Goal: Task Accomplishment & Management: Use online tool/utility

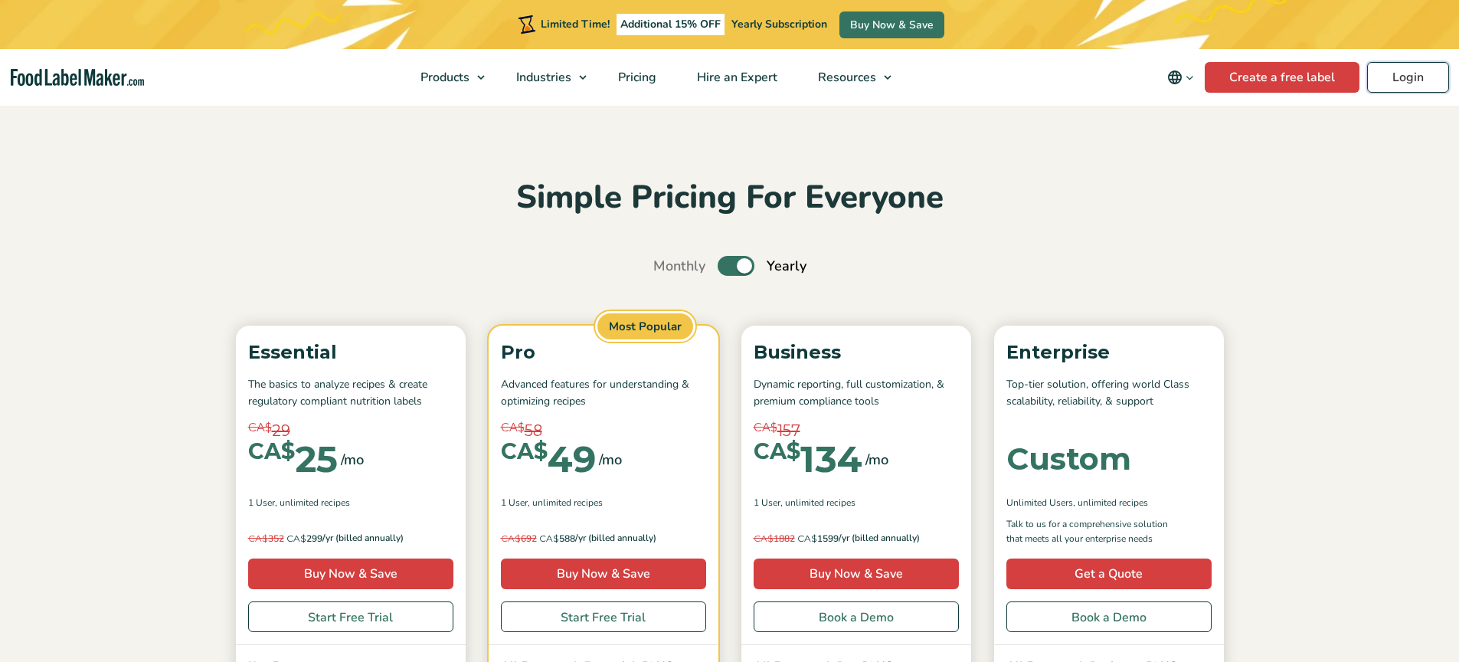
click at [1418, 78] on link "Login" at bounding box center [1408, 77] width 82 height 31
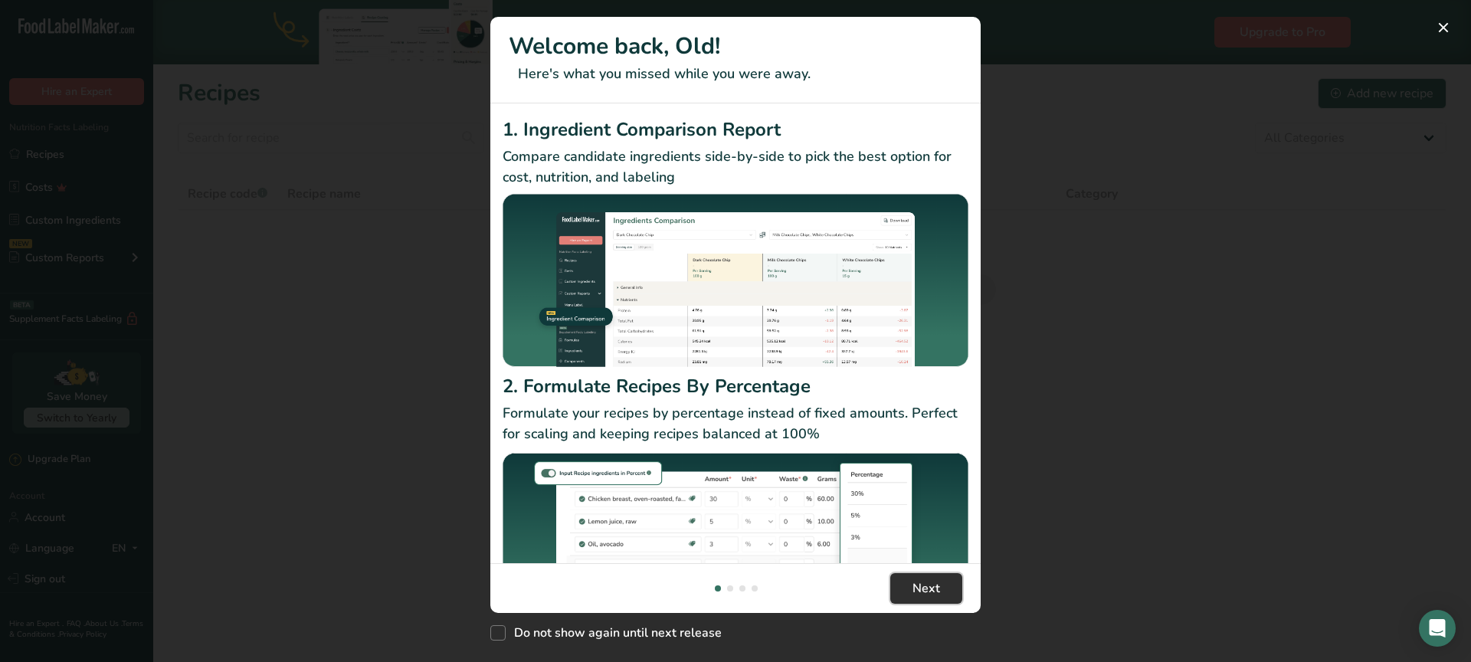
click at [940, 585] on button "Next" at bounding box center [926, 588] width 72 height 31
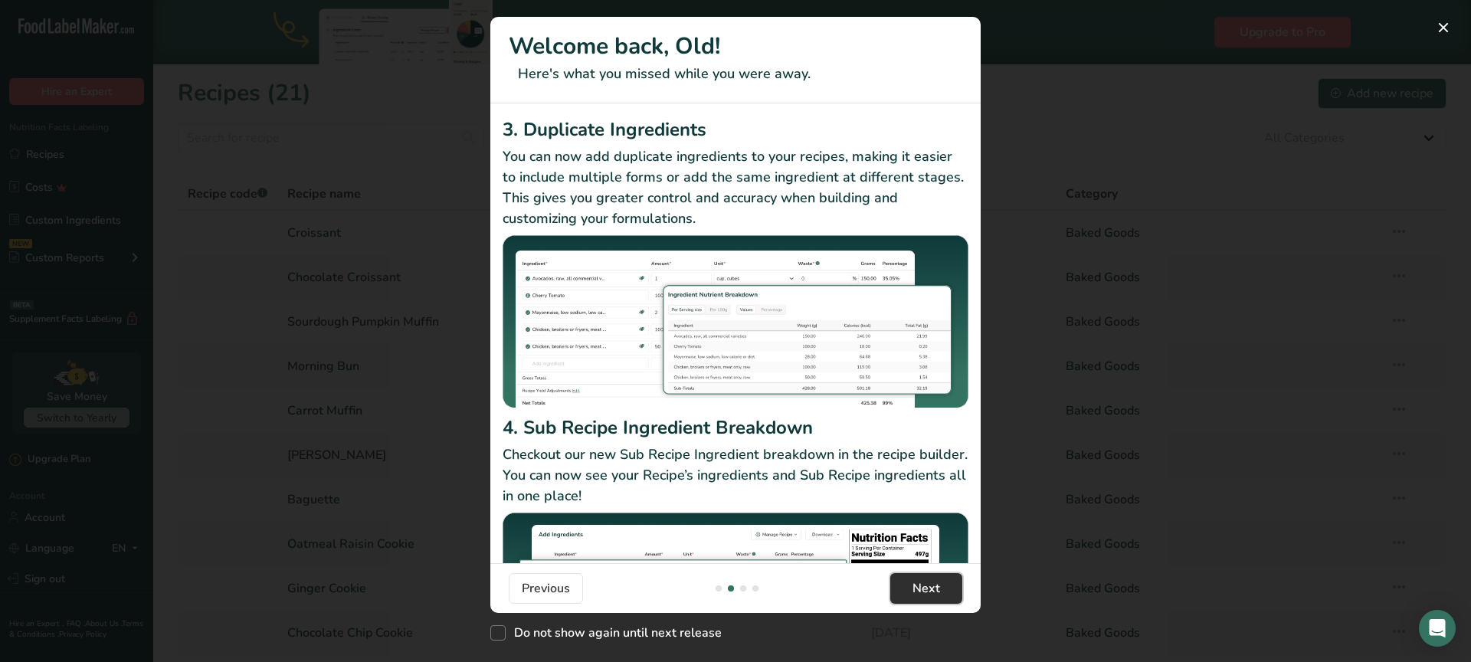
click at [938, 587] on span "Next" at bounding box center [926, 588] width 28 height 18
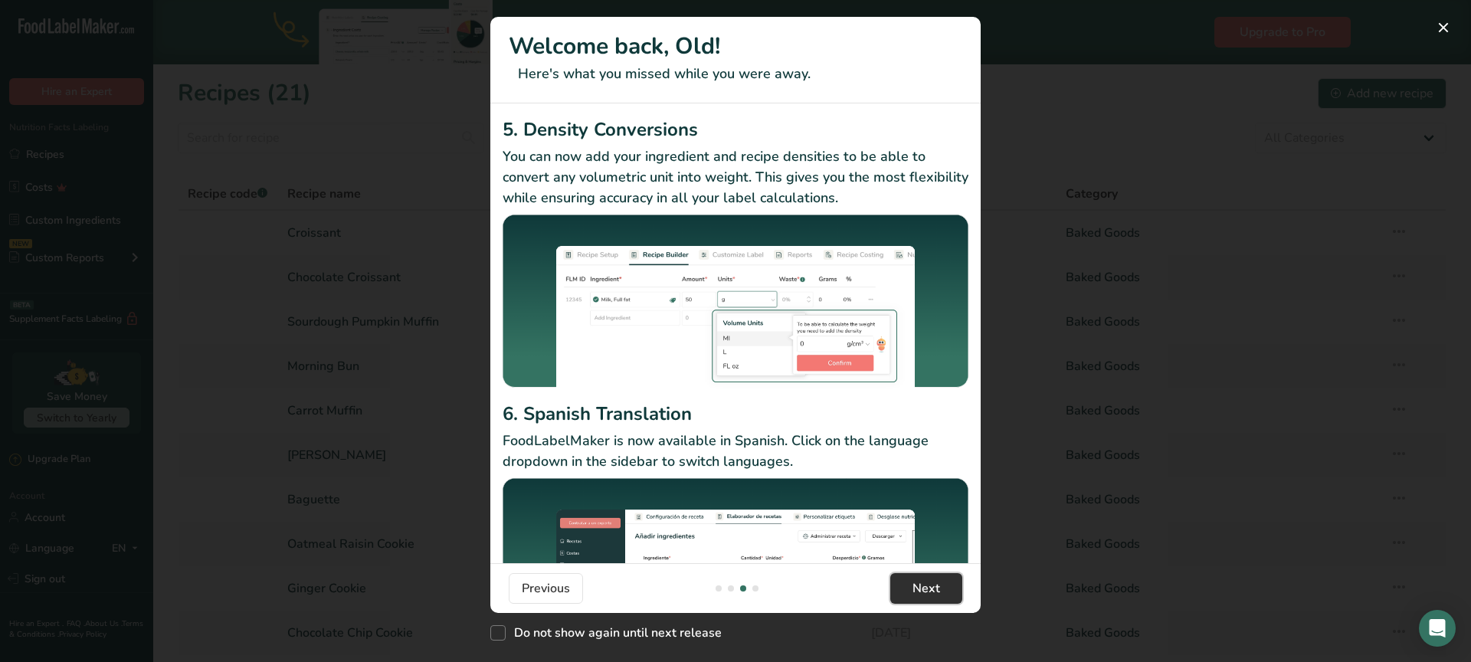
click at [944, 584] on button "Next" at bounding box center [926, 588] width 72 height 31
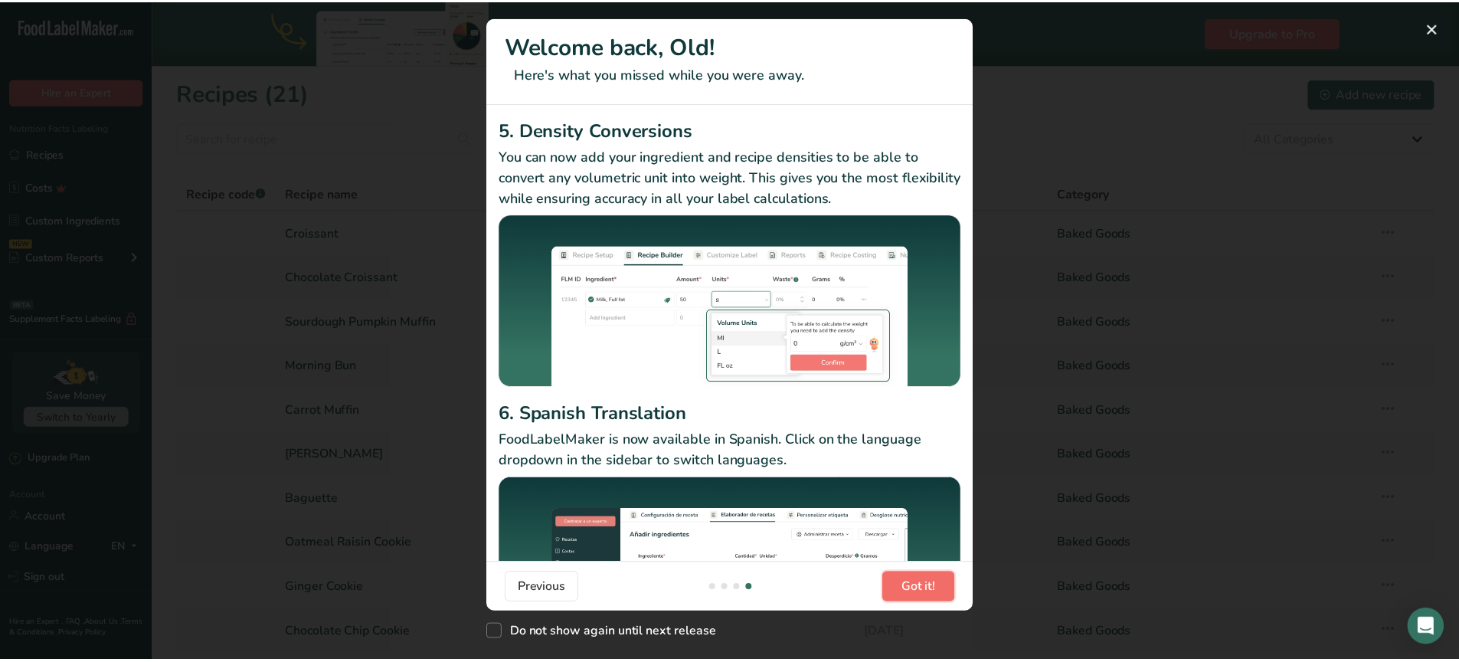
scroll to position [0, 1471]
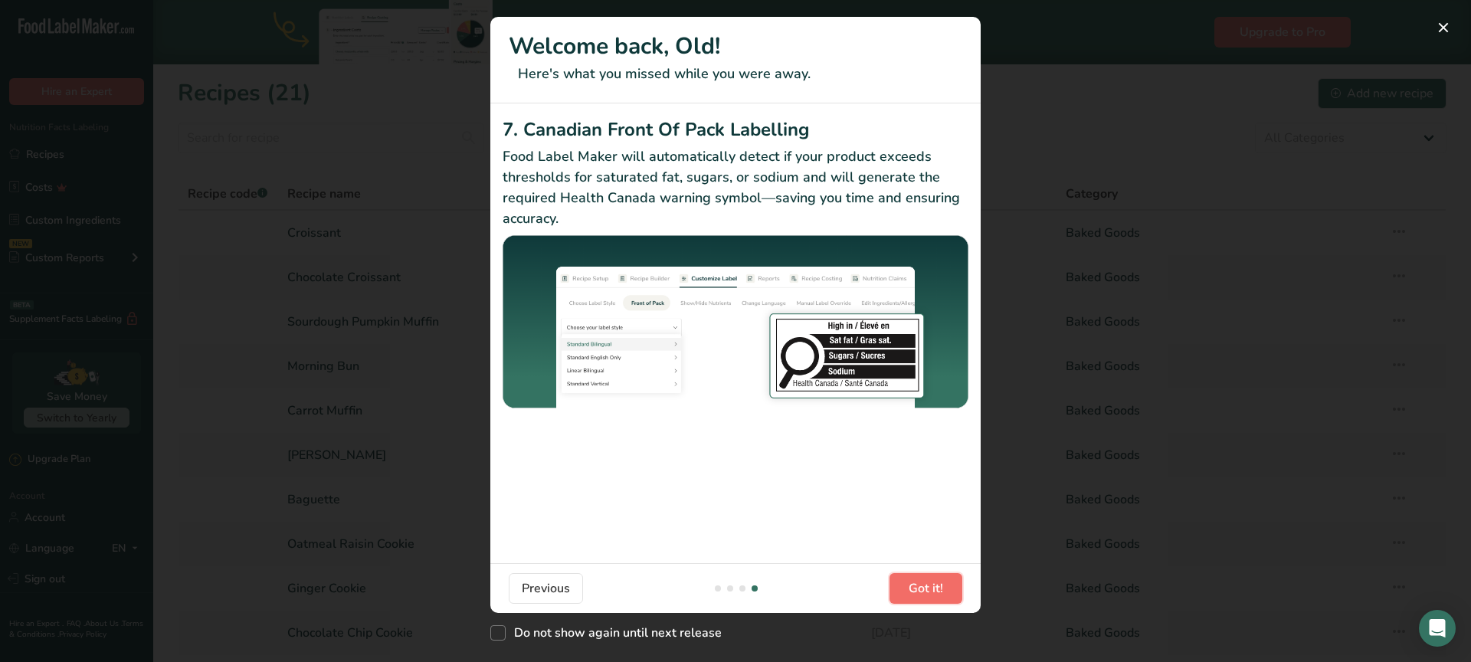
click at [941, 584] on span "Got it!" at bounding box center [925, 588] width 34 height 18
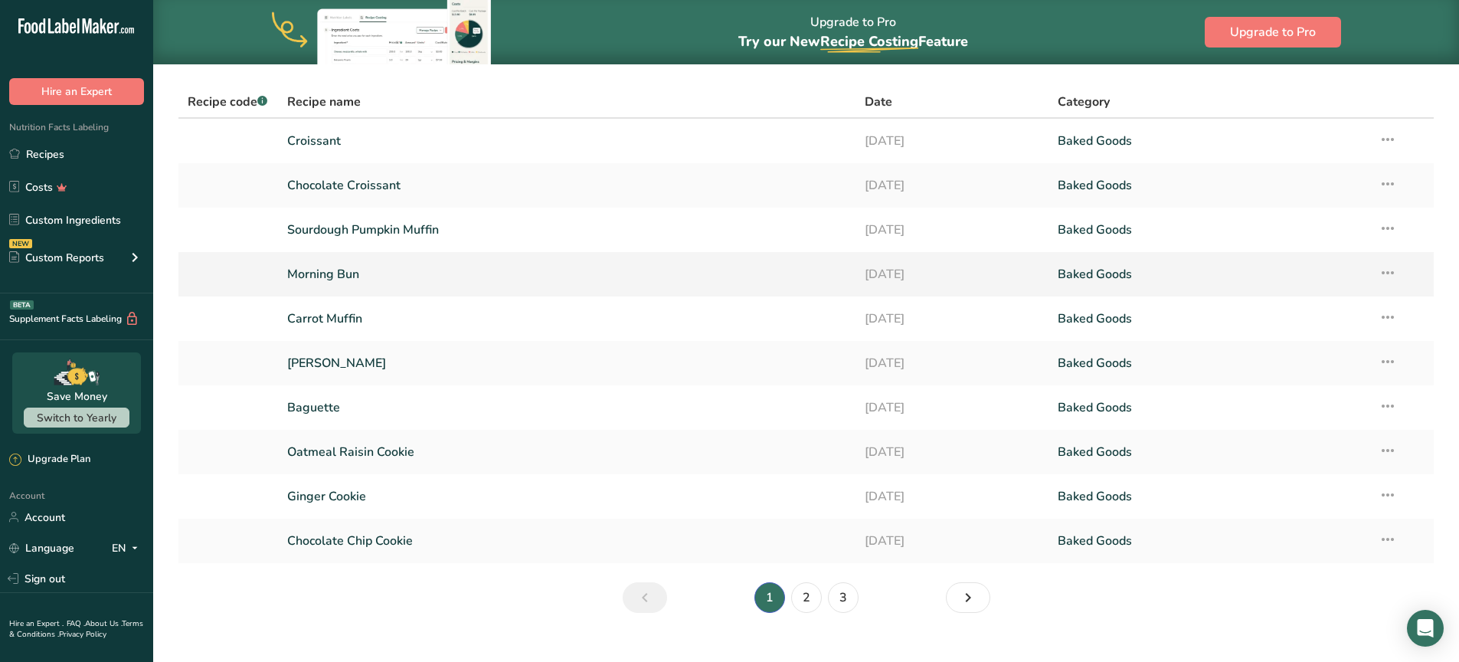
scroll to position [116, 0]
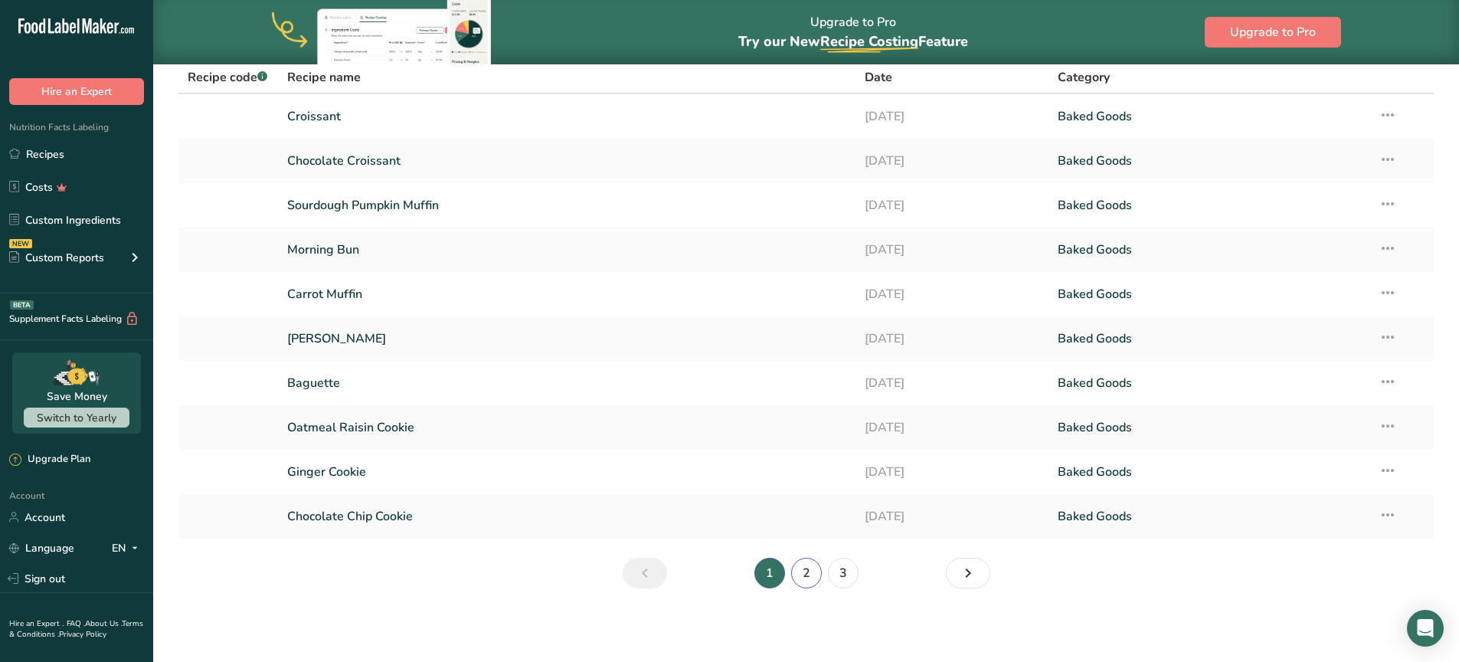
click at [803, 578] on link "2" at bounding box center [806, 573] width 31 height 31
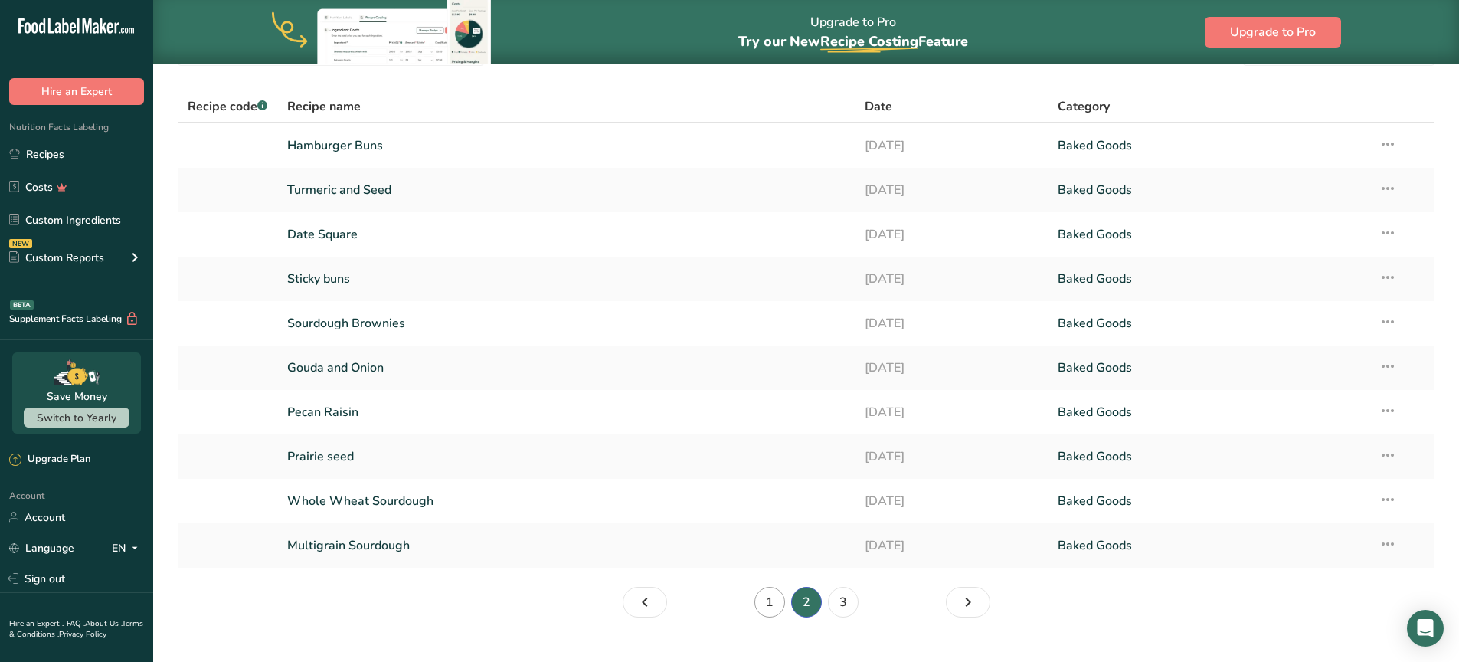
scroll to position [104, 0]
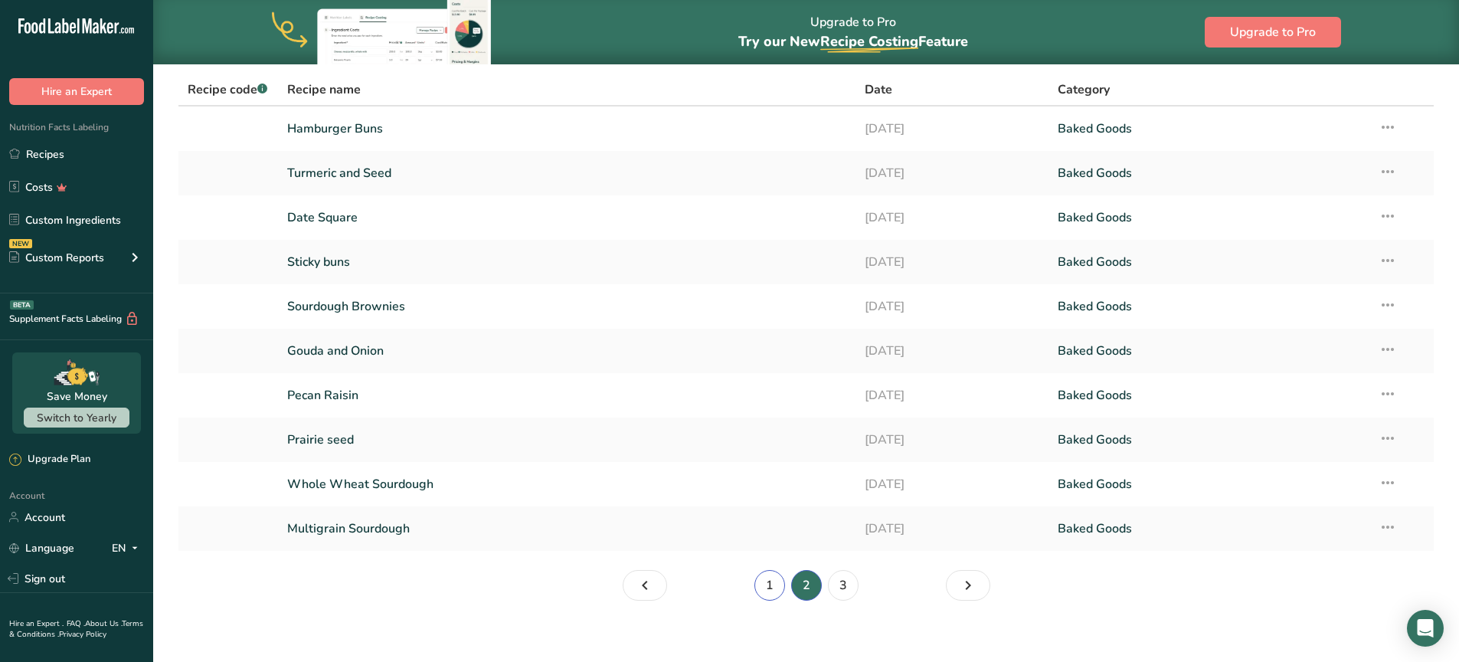
click at [774, 591] on link "1" at bounding box center [769, 585] width 31 height 31
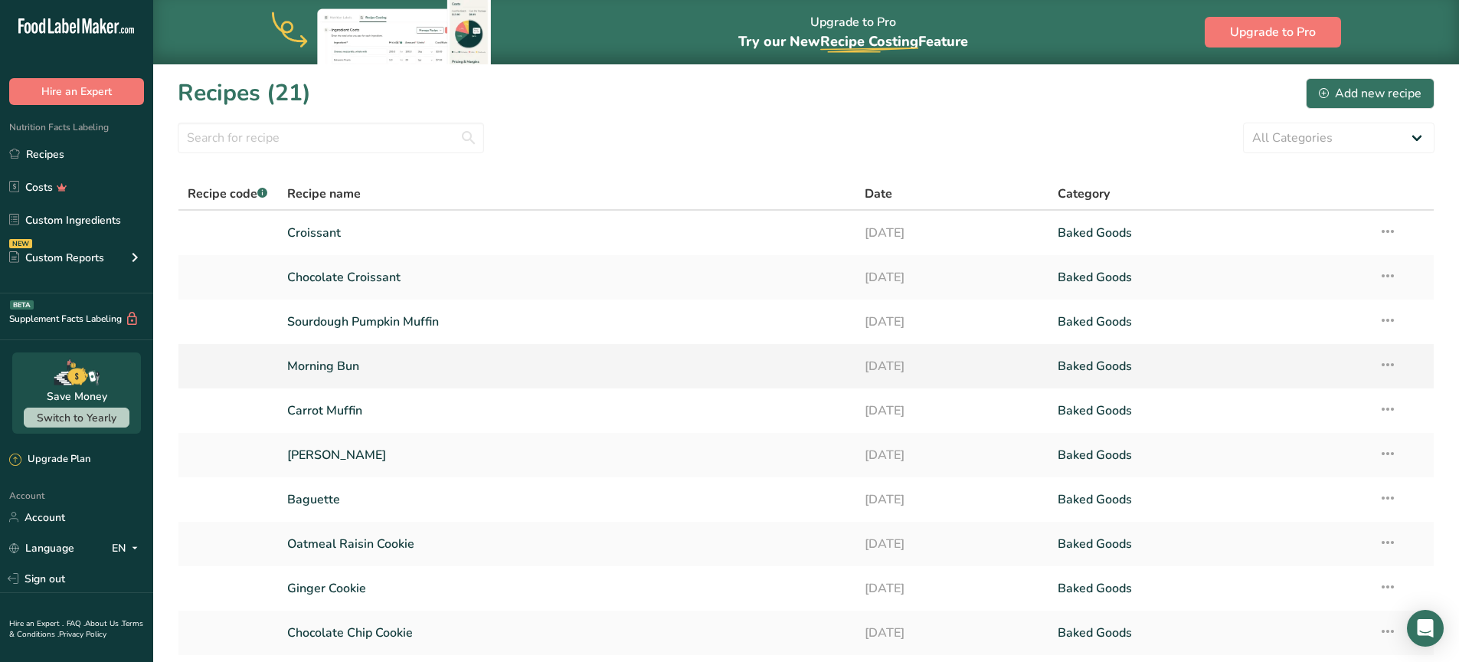
click at [449, 365] on link "Morning Bun" at bounding box center [567, 366] width 560 height 32
